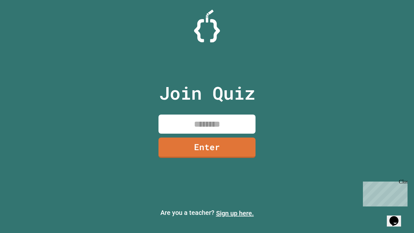
click at [235, 213] on link "Sign up here." at bounding box center [235, 213] width 38 height 8
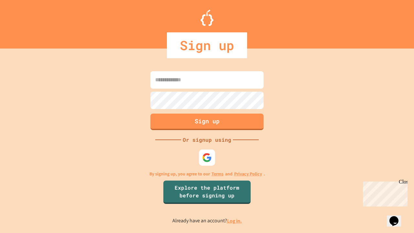
click at [235, 221] on link "Log in." at bounding box center [234, 220] width 15 height 7
